Goal: Task Accomplishment & Management: Manage account settings

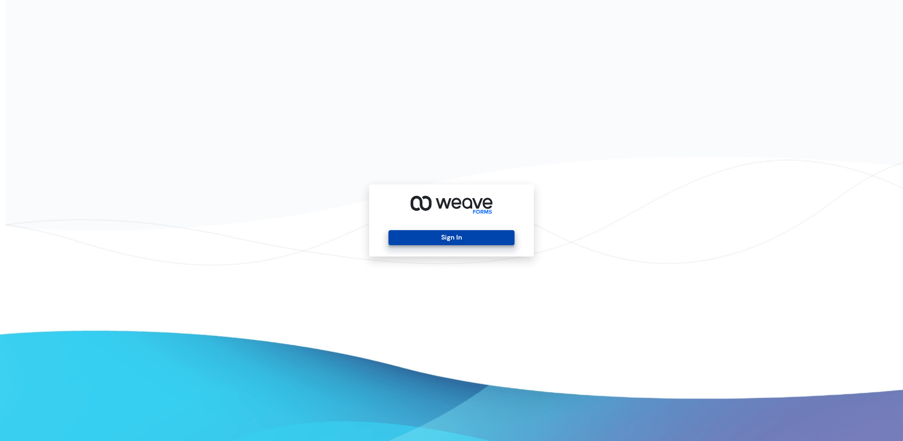
click at [452, 235] on button "Sign In" at bounding box center [452, 237] width 126 height 15
click at [445, 236] on button "Sign In" at bounding box center [452, 237] width 126 height 15
